Goal: Task Accomplishment & Management: Use online tool/utility

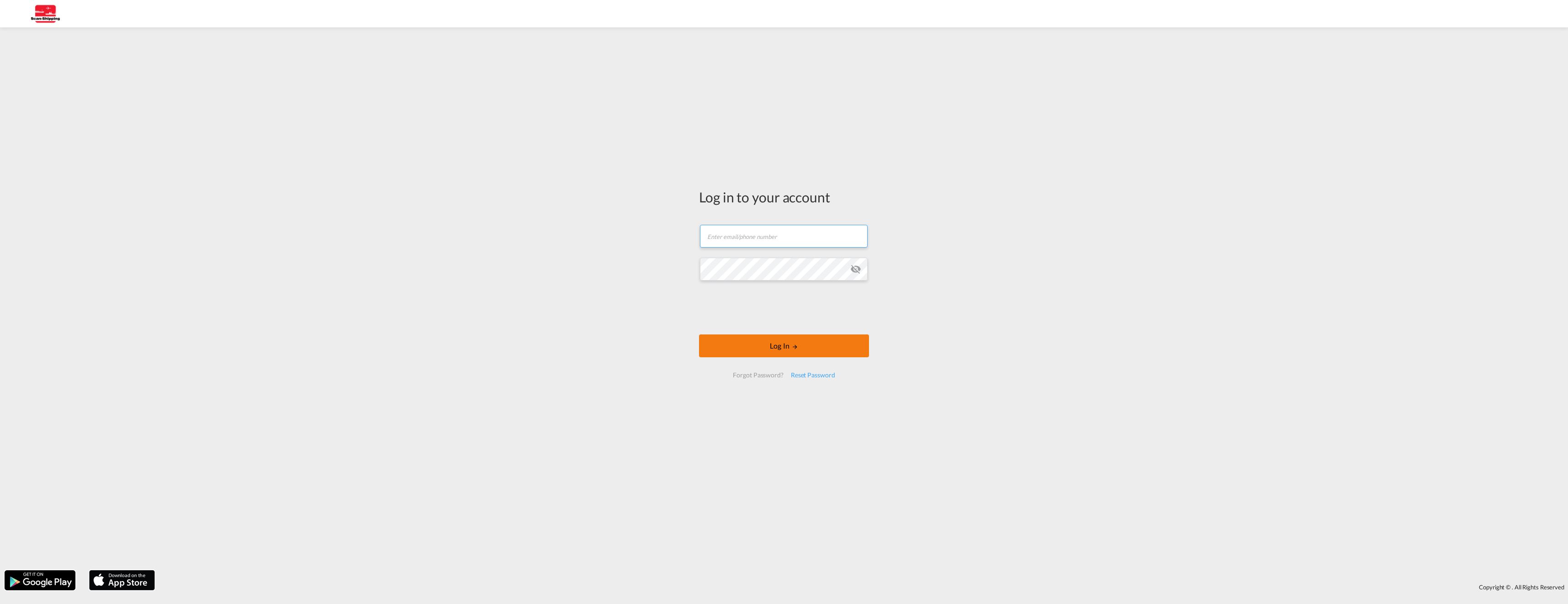
type input "[EMAIL_ADDRESS][DOMAIN_NAME]"
click at [786, 348] on button "Log In" at bounding box center [783, 346] width 170 height 23
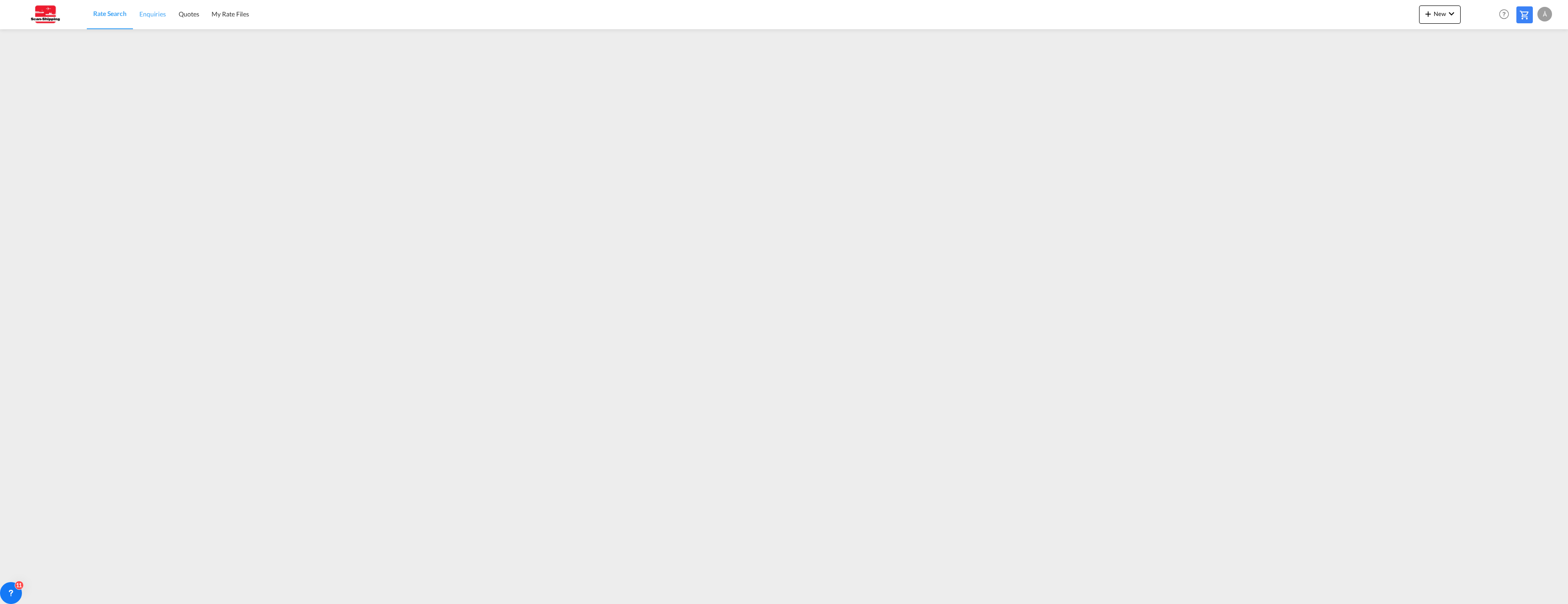
click at [151, 13] on span "Enquiries" at bounding box center [153, 14] width 27 height 8
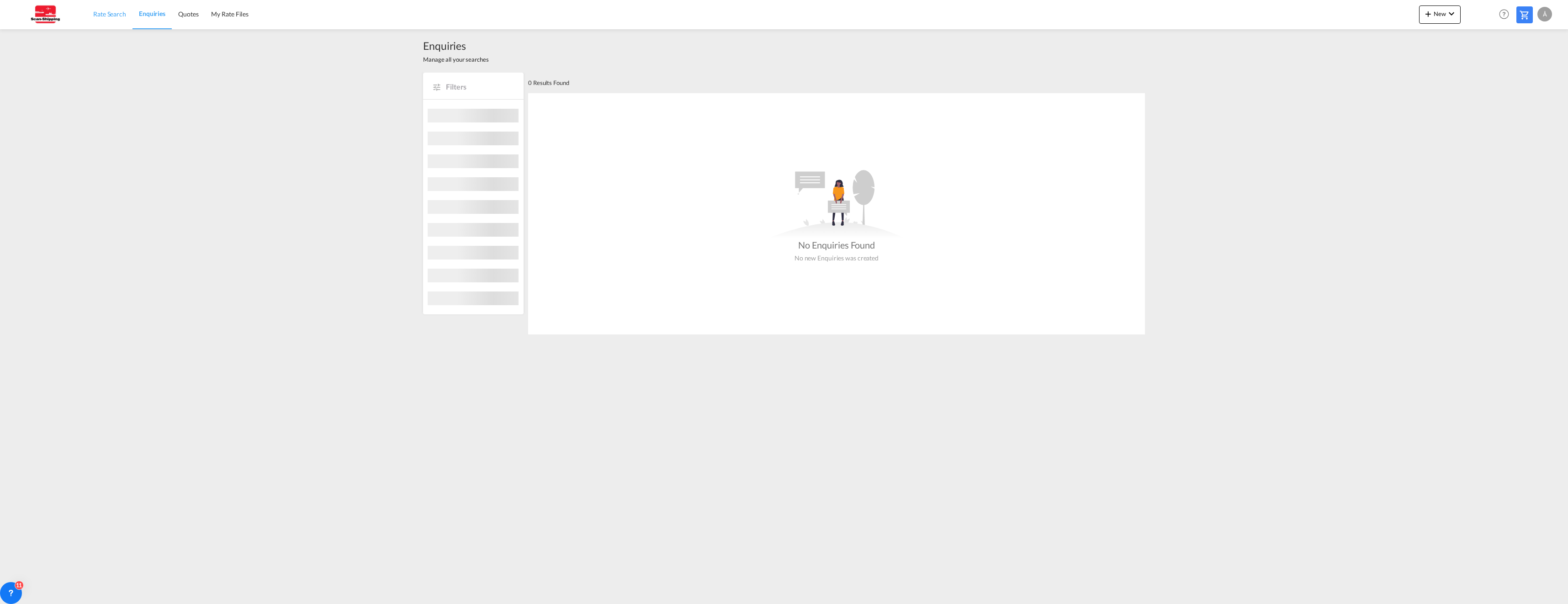
click at [107, 15] on span "Rate Search" at bounding box center [110, 14] width 33 height 8
